Goal: Task Accomplishment & Management: Manage account settings

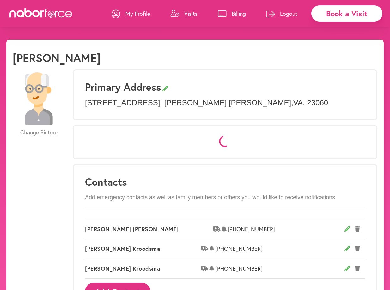
select select "*"
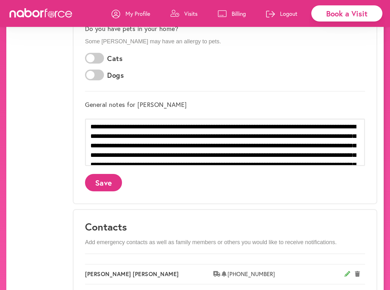
scroll to position [207, 0]
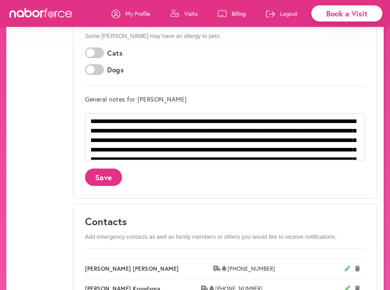
click at [236, 12] on p "Billing" at bounding box center [238, 14] width 14 height 8
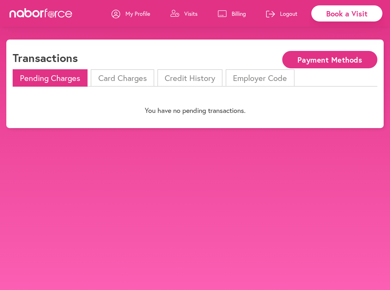
click at [141, 78] on li "Card Charges" at bounding box center [122, 77] width 63 height 17
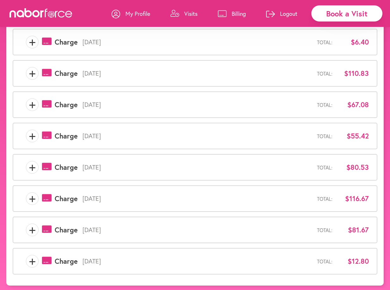
scroll to position [116, 0]
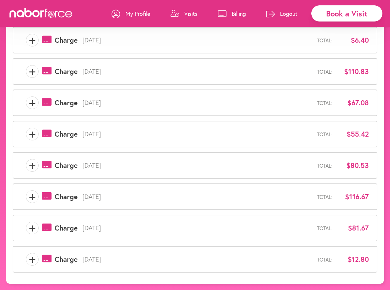
click at [184, 12] on p "Visits" at bounding box center [190, 14] width 13 height 8
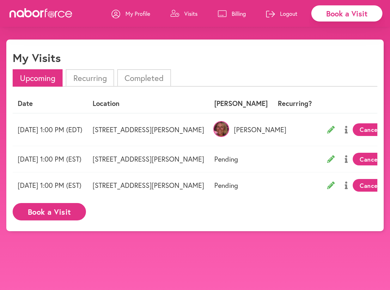
click at [222, 14] on icon at bounding box center [222, 13] width 9 height 7
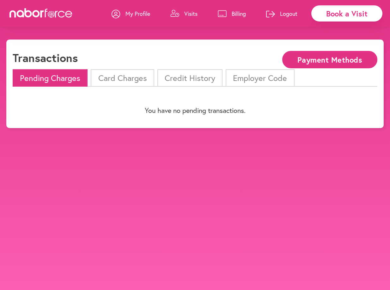
click at [173, 14] on icon at bounding box center [174, 13] width 9 height 7
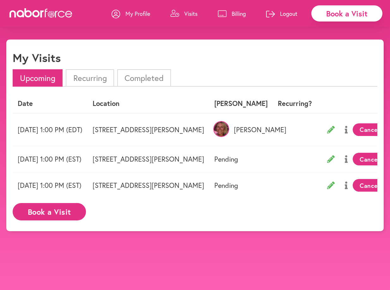
click at [222, 13] on icon at bounding box center [222, 13] width 9 height 7
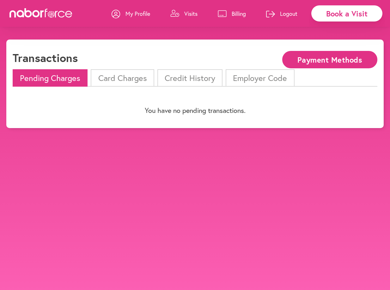
click at [136, 79] on li "Card Charges" at bounding box center [122, 77] width 63 height 17
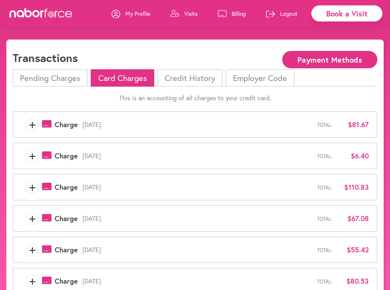
click at [187, 79] on li "Credit History" at bounding box center [189, 77] width 65 height 17
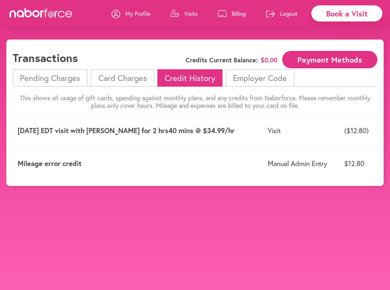
click at [191, 15] on p "Visits" at bounding box center [190, 14] width 13 height 8
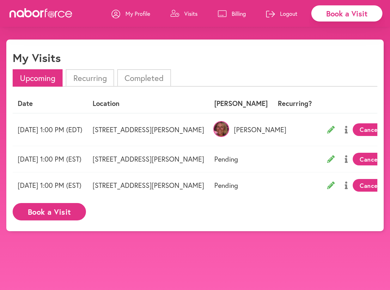
click at [140, 77] on li "Completed" at bounding box center [144, 77] width 54 height 17
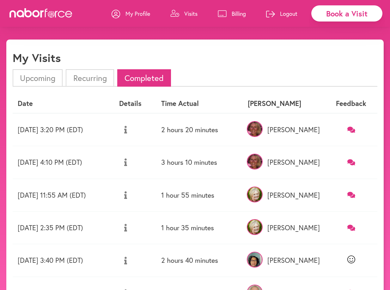
click at [367, 64] on div "My Visits" at bounding box center [195, 60] width 364 height 18
drag, startPoint x: 389, startPoint y: 109, endPoint x: 389, endPoint y: 157, distance: 48.6
click at [389, 157] on div "close Book a Visit My Profile Visits Billing Logout close My Visits Upcoming Re…" at bounding box center [195, 206] width 390 height 335
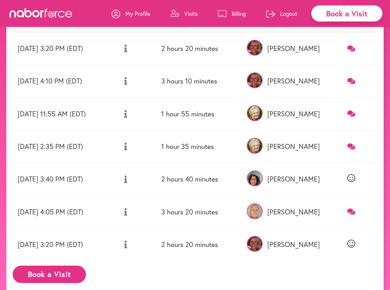
scroll to position [81, 0]
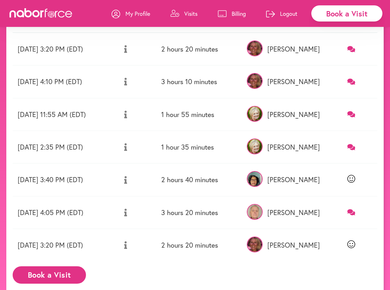
click at [236, 13] on p "Billing" at bounding box center [238, 14] width 14 height 8
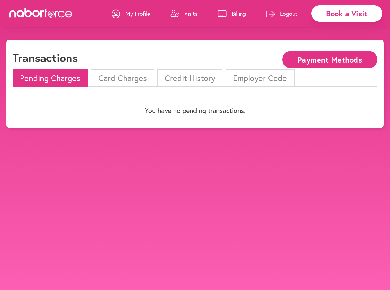
click at [195, 78] on li "Credit History" at bounding box center [189, 77] width 65 height 17
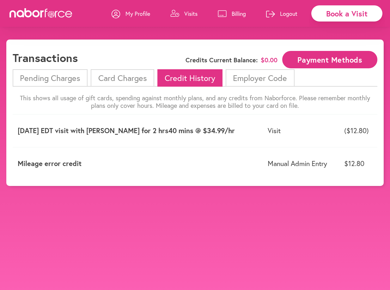
click at [187, 14] on p "Visits" at bounding box center [190, 14] width 13 height 8
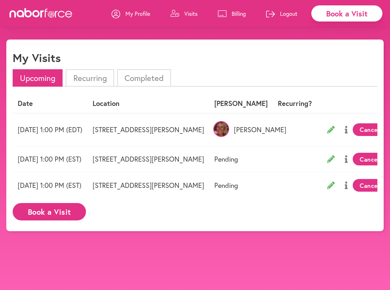
click at [233, 13] on p "Billing" at bounding box center [238, 14] width 14 height 8
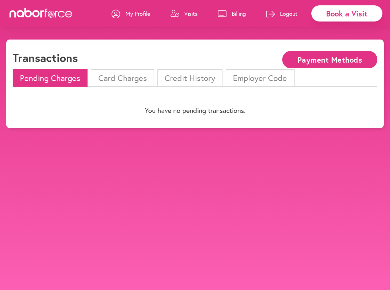
click at [243, 76] on li "Employer Code" at bounding box center [259, 77] width 69 height 17
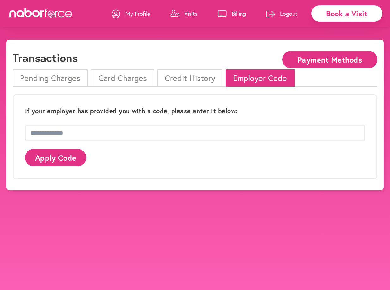
click at [188, 76] on li "Credit History" at bounding box center [189, 77] width 65 height 17
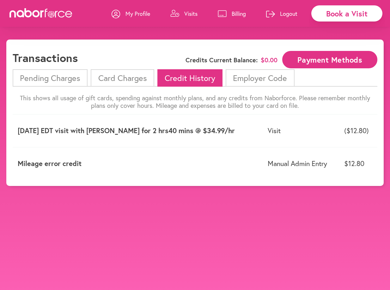
click at [129, 79] on li "Card Charges" at bounding box center [122, 77] width 63 height 17
